Goal: Information Seeking & Learning: Learn about a topic

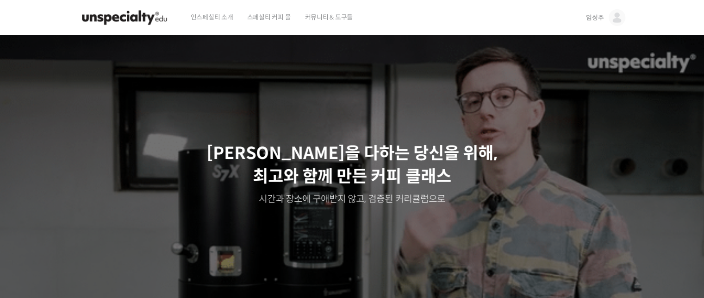
click at [594, 17] on span "임성주" at bounding box center [595, 17] width 18 height 8
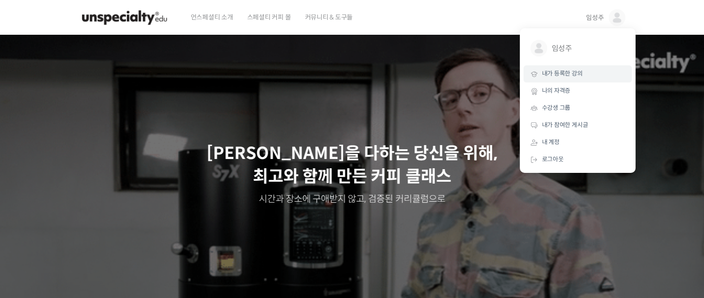
click at [562, 73] on span "내가 등록한 강의" at bounding box center [562, 73] width 41 height 8
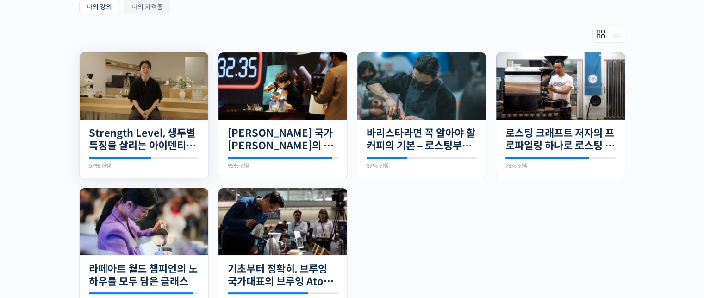
click at [167, 103] on img at bounding box center [144, 85] width 129 height 67
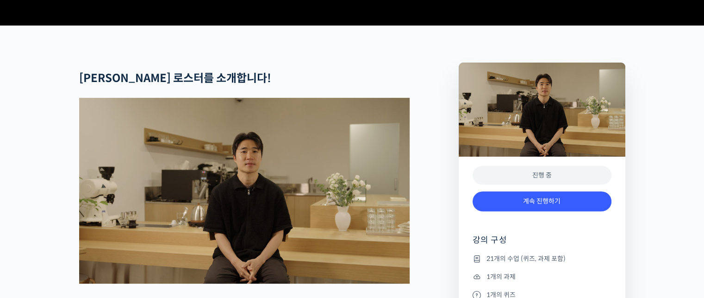
scroll to position [370, 0]
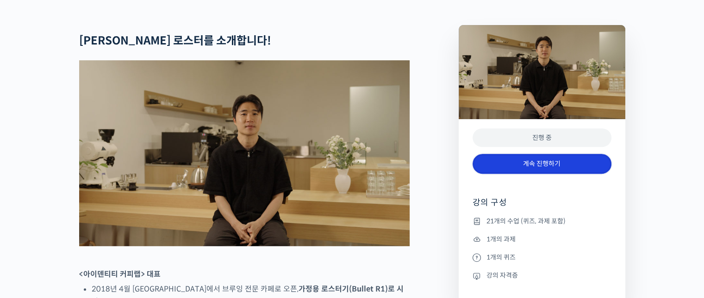
click at [543, 174] on link "계속 진행하기" at bounding box center [542, 164] width 139 height 20
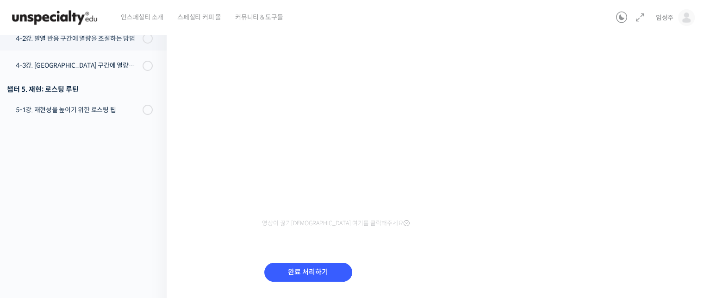
scroll to position [179, 0]
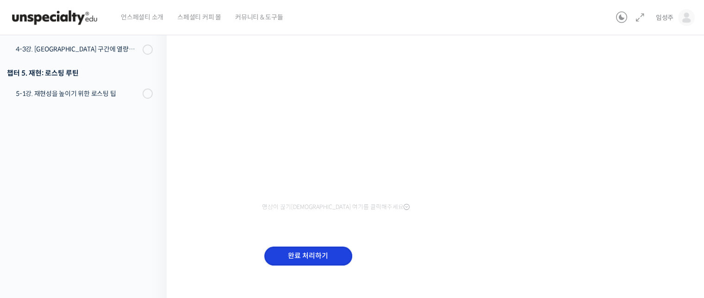
click at [304, 255] on input "완료 처리하기" at bounding box center [308, 255] width 88 height 19
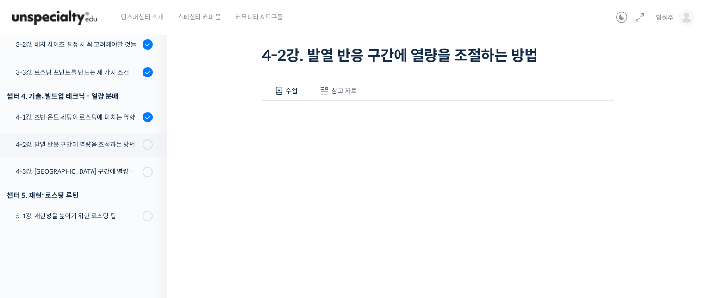
scroll to position [40, 0]
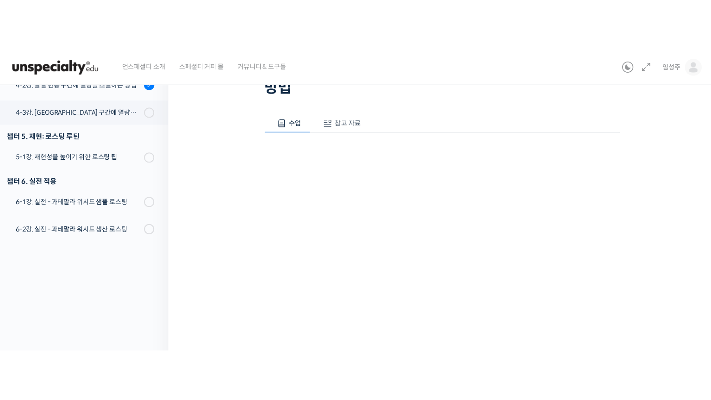
scroll to position [87, 0]
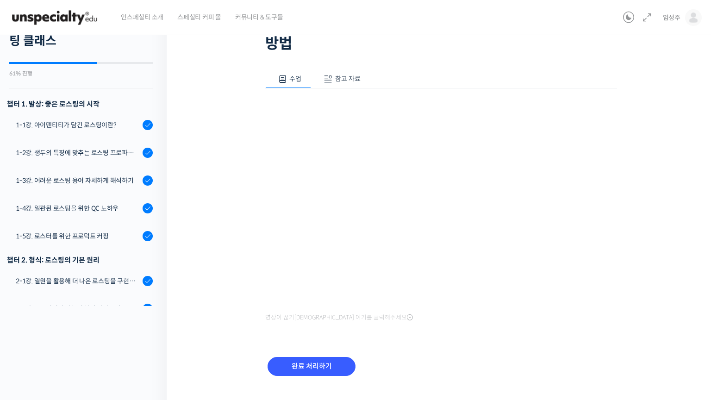
scroll to position [469, 0]
